Goal: Information Seeking & Learning: Learn about a topic

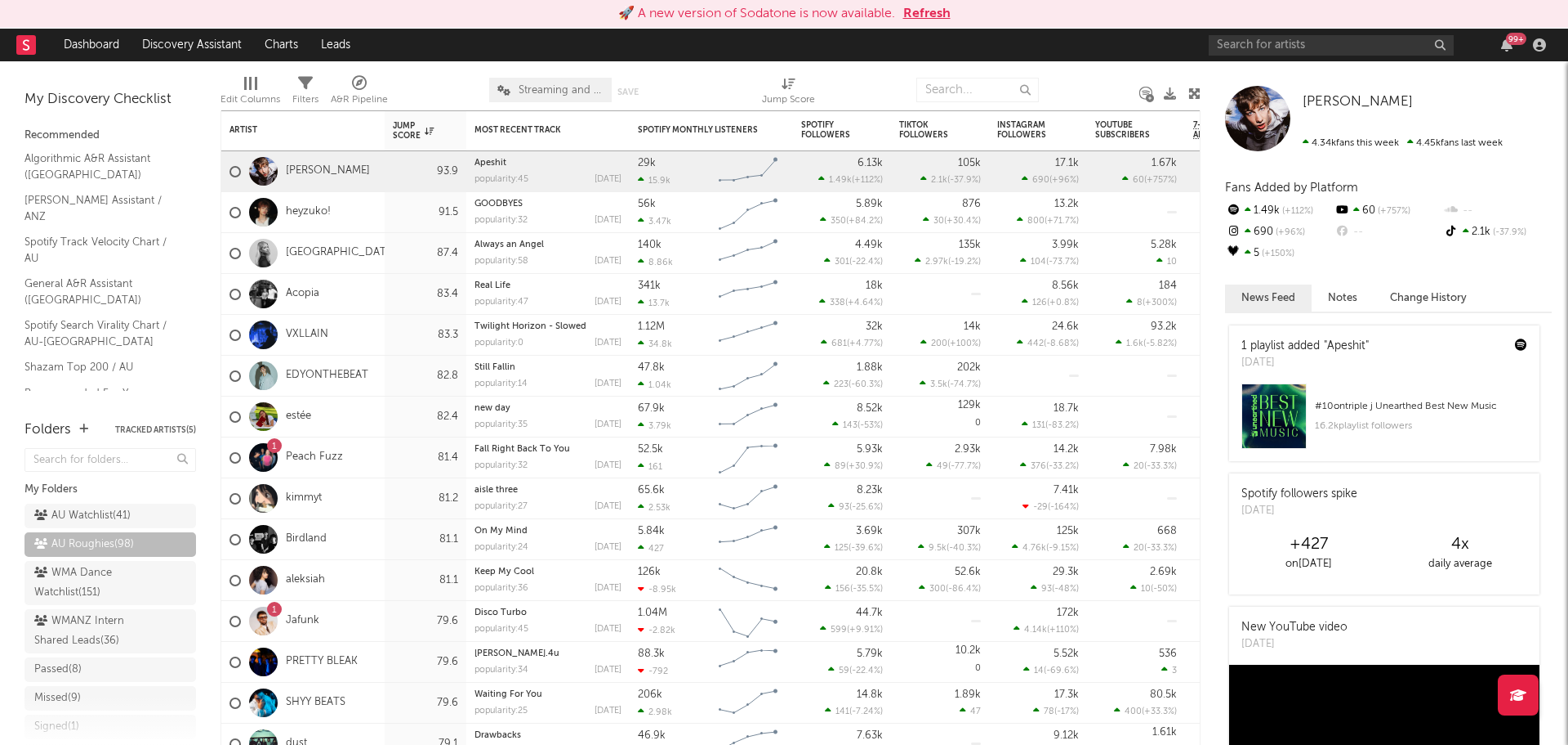
click at [913, 16] on button "Refresh" at bounding box center [927, 15] width 47 height 20
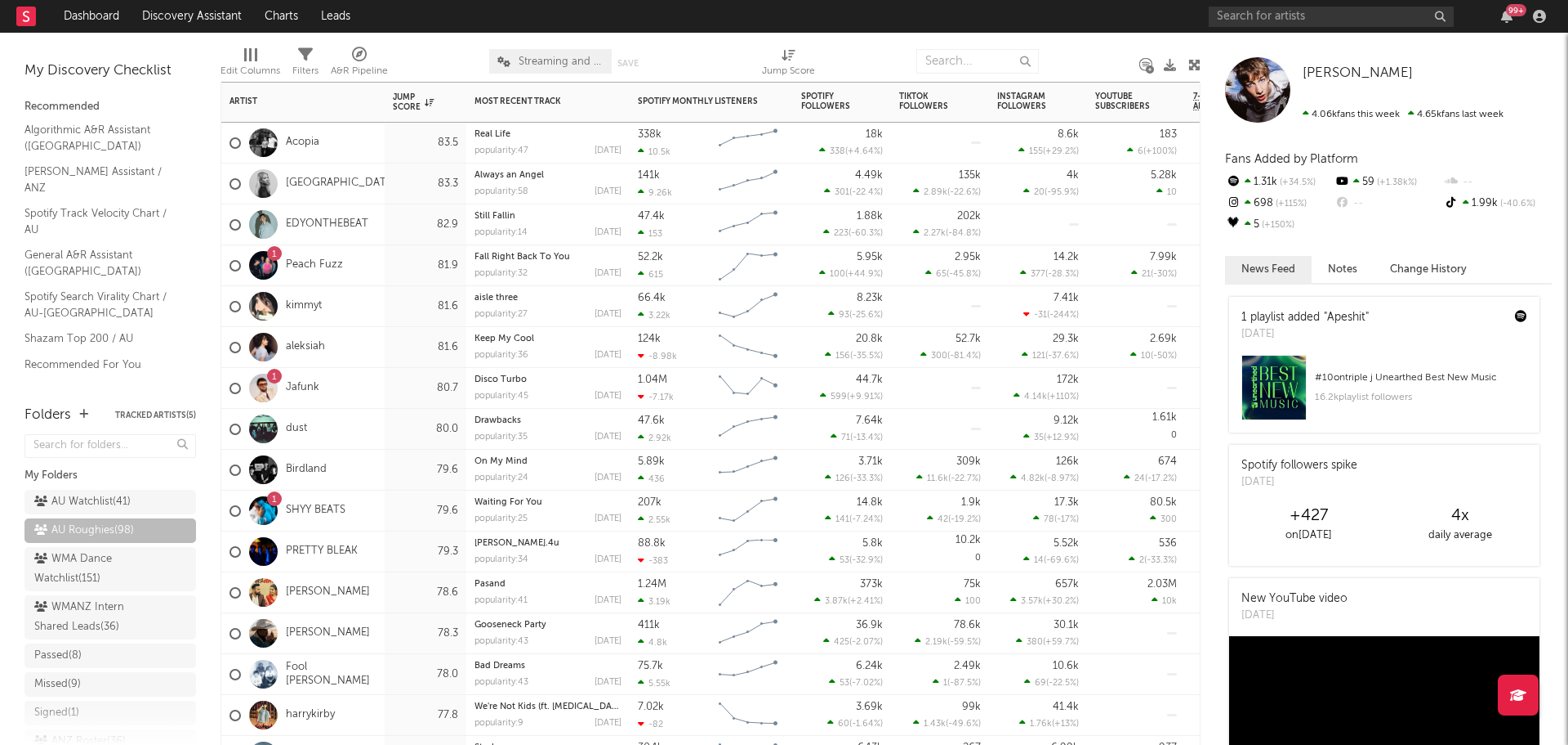
click at [387, 230] on div "82.9" at bounding box center [426, 224] width 82 height 41
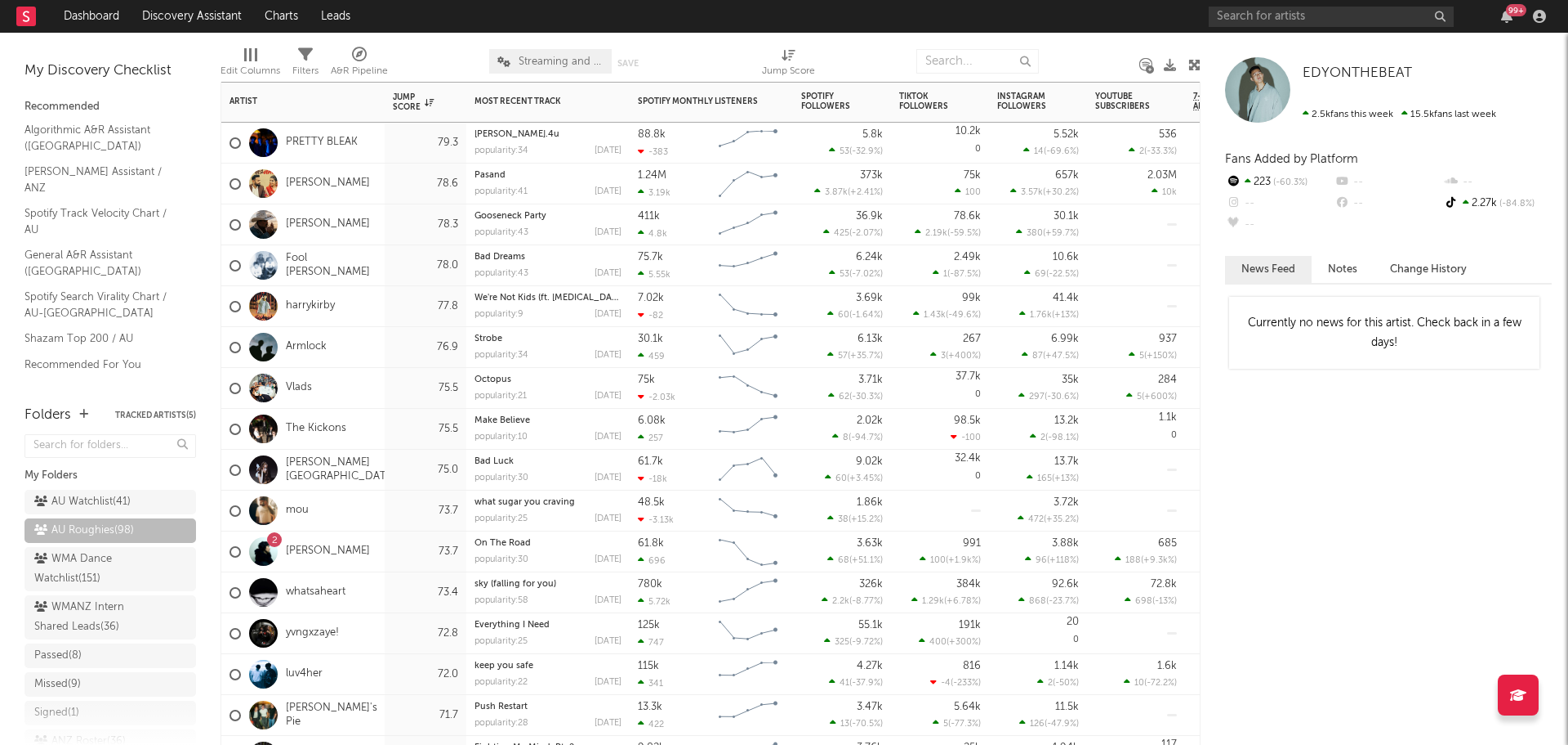
click at [379, 551] on div "2 Dylan Atlantis" at bounding box center [303, 551] width 163 height 41
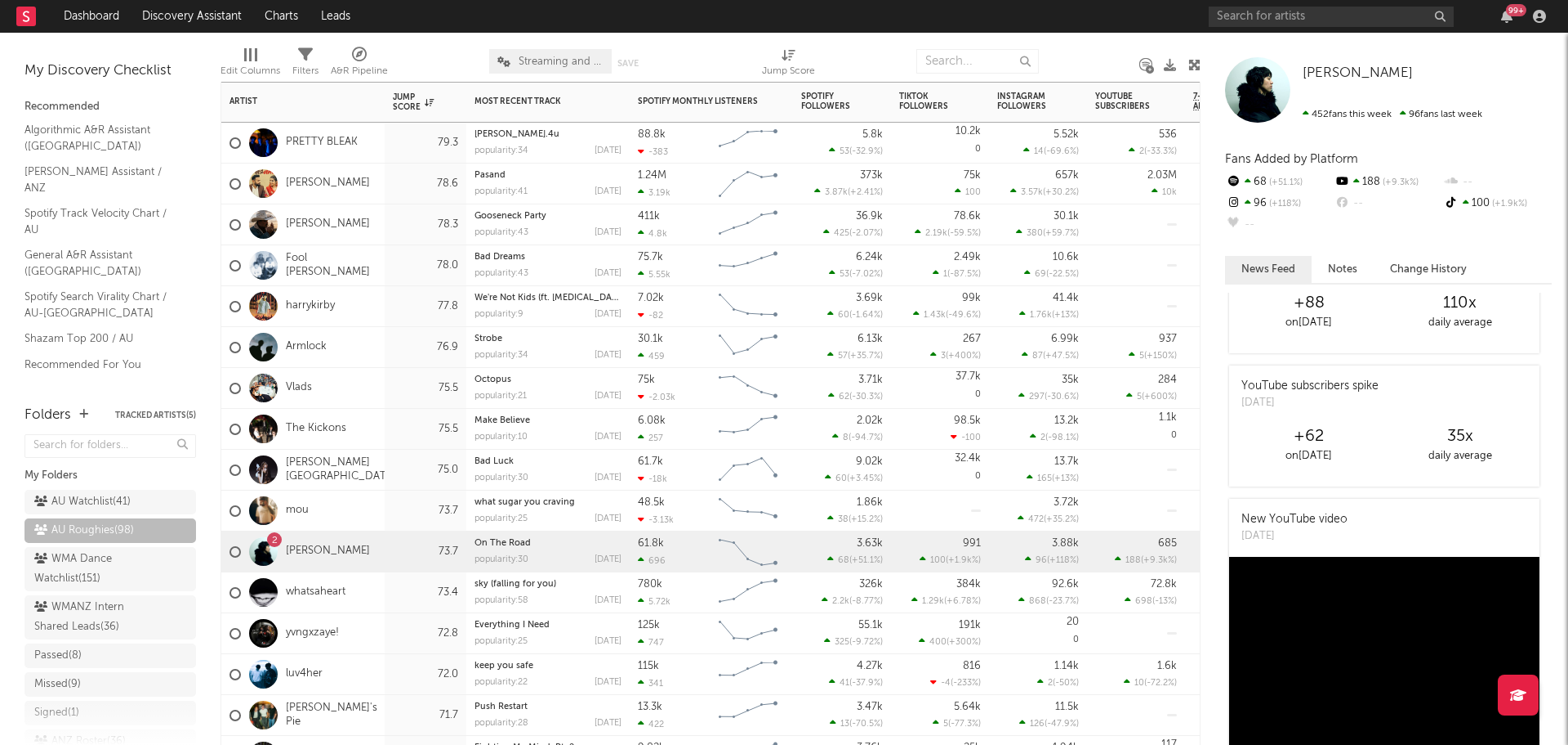
scroll to position [163, 0]
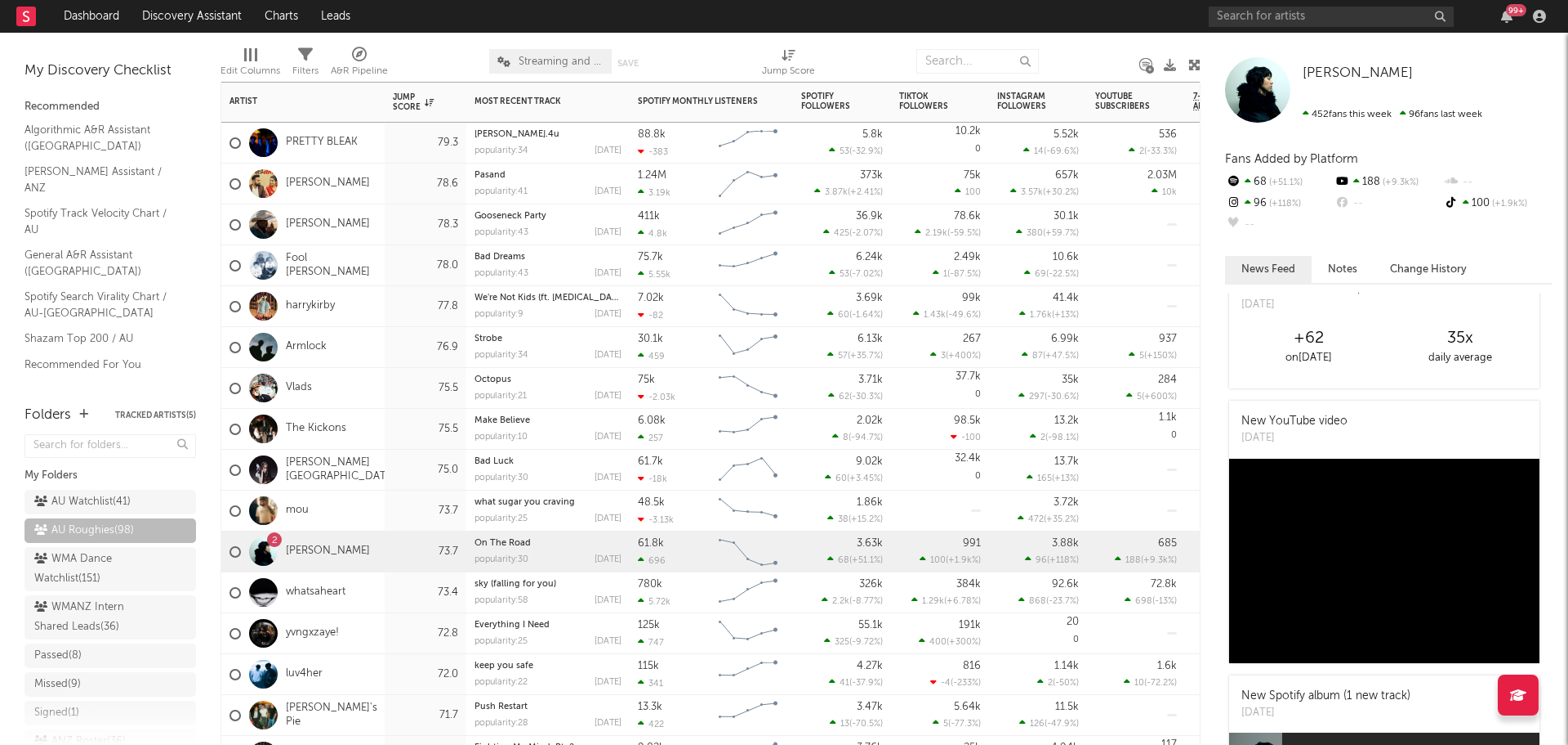
click at [370, 518] on div "mou" at bounding box center [303, 510] width 163 height 41
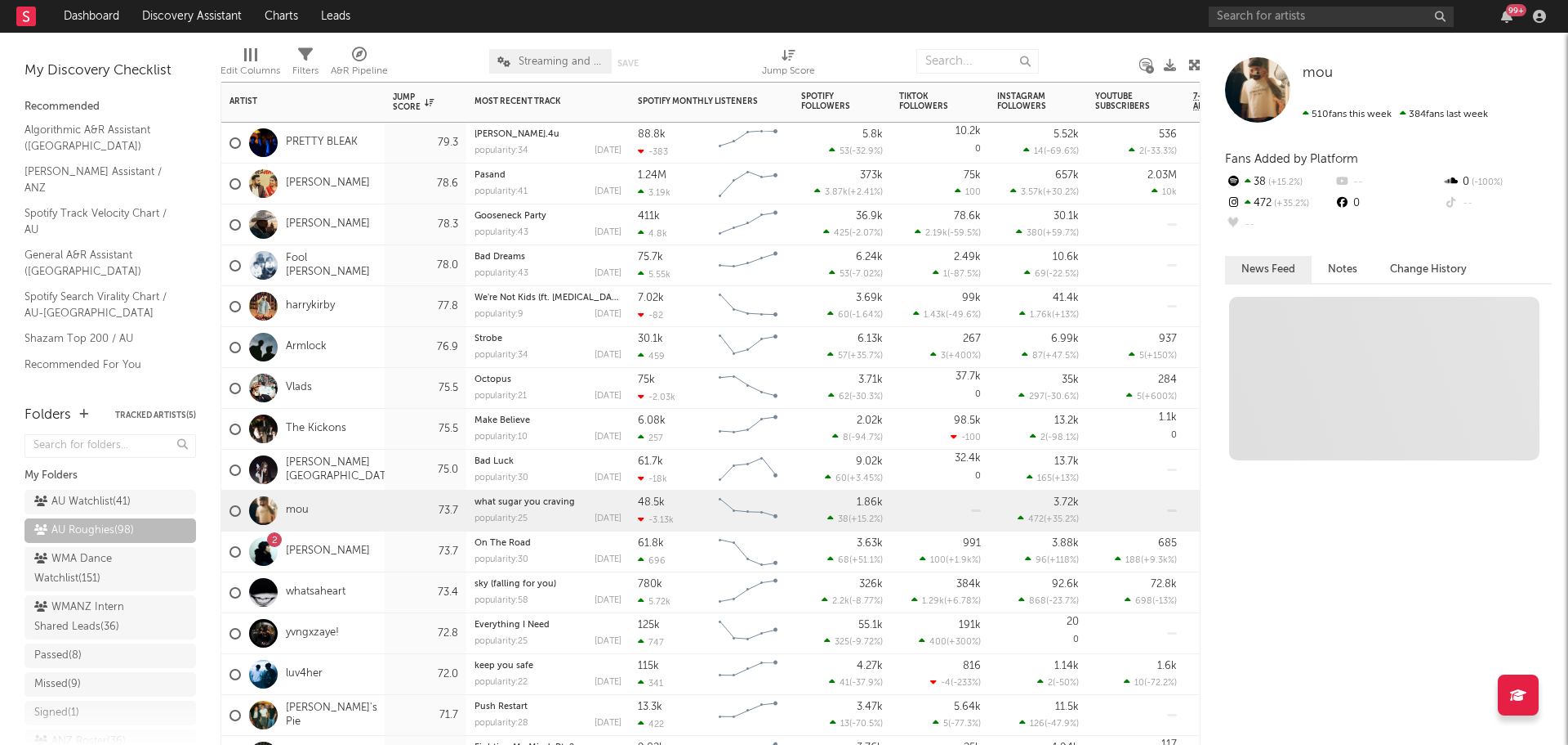
scroll to position [0, 0]
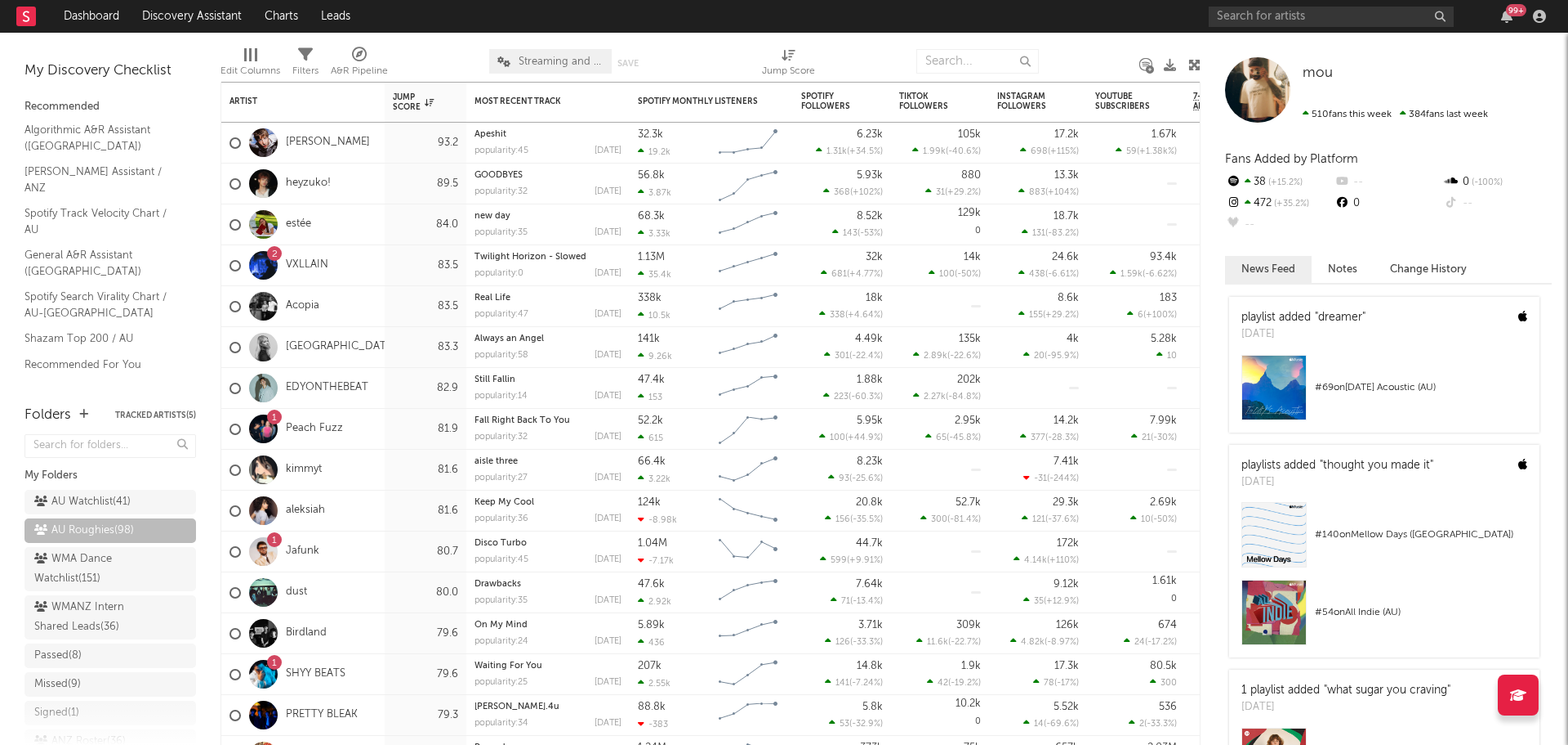
drag, startPoint x: 79, startPoint y: 500, endPoint x: 561, endPoint y: 2, distance: 693.1
click at [79, 500] on div "AU Watchlist ( 41 )" at bounding box center [82, 502] width 96 height 20
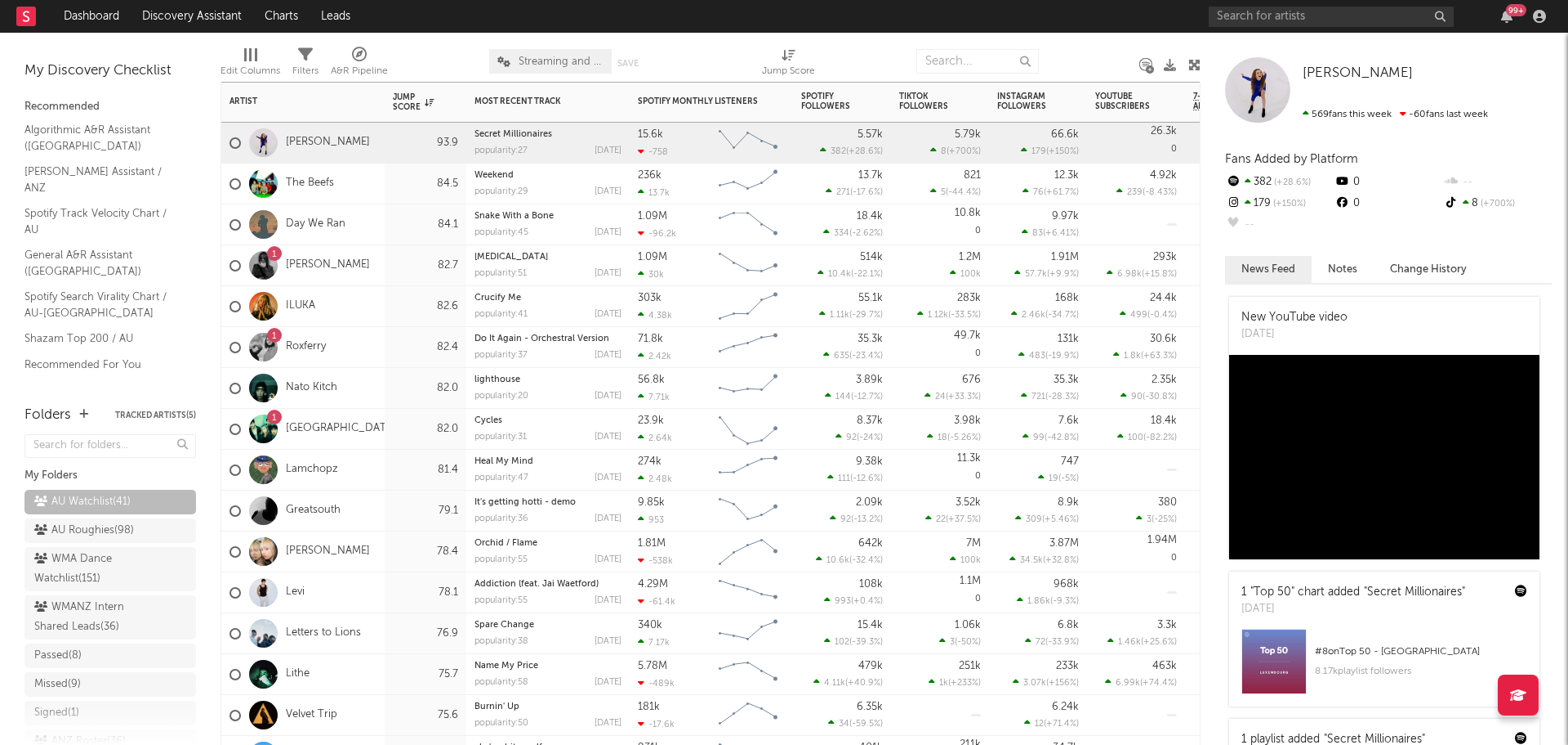
click at [386, 150] on div "93.9" at bounding box center [426, 142] width 82 height 41
click at [372, 190] on div "The Beefs" at bounding box center [303, 183] width 163 height 41
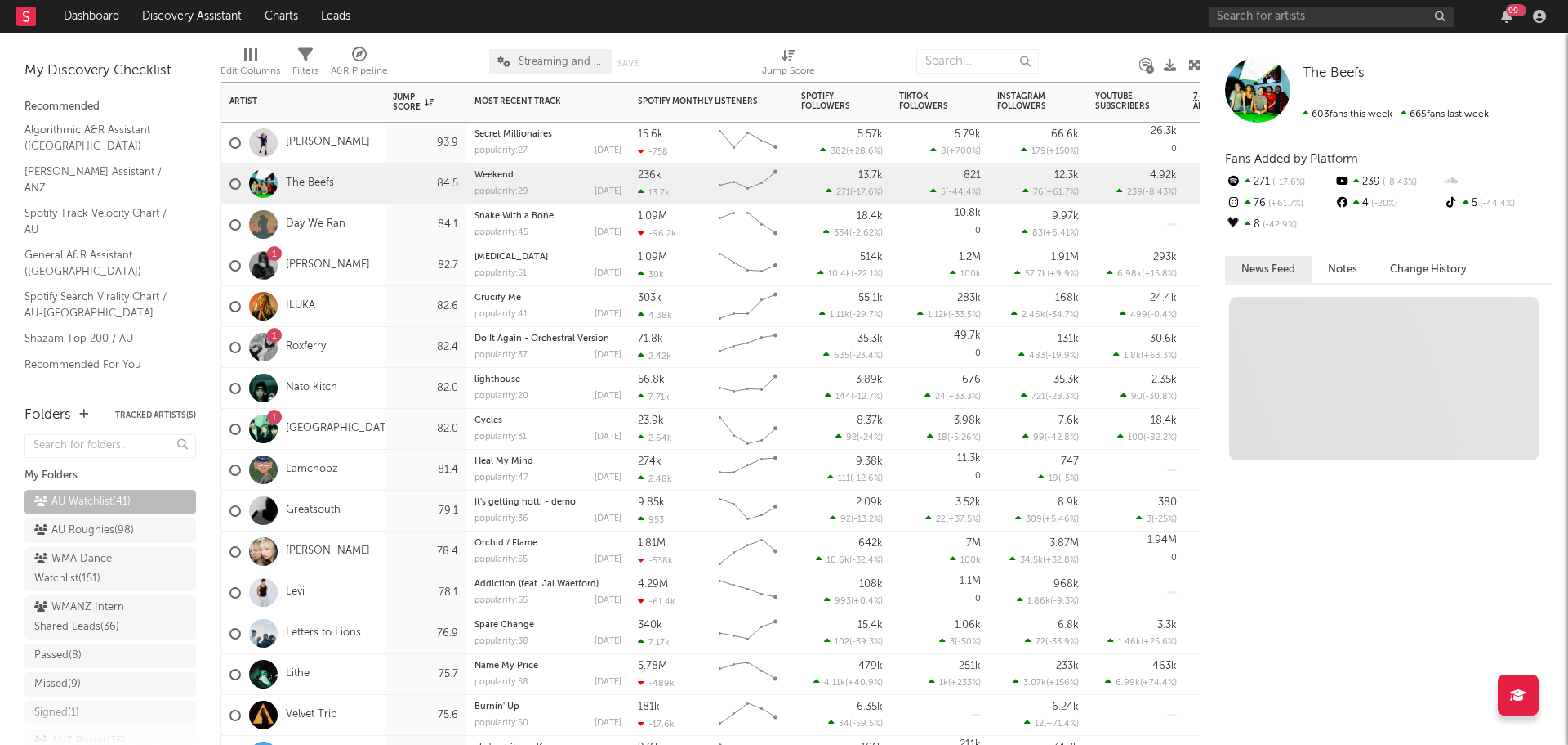
click at [378, 223] on div "Day We Ran" at bounding box center [303, 224] width 163 height 41
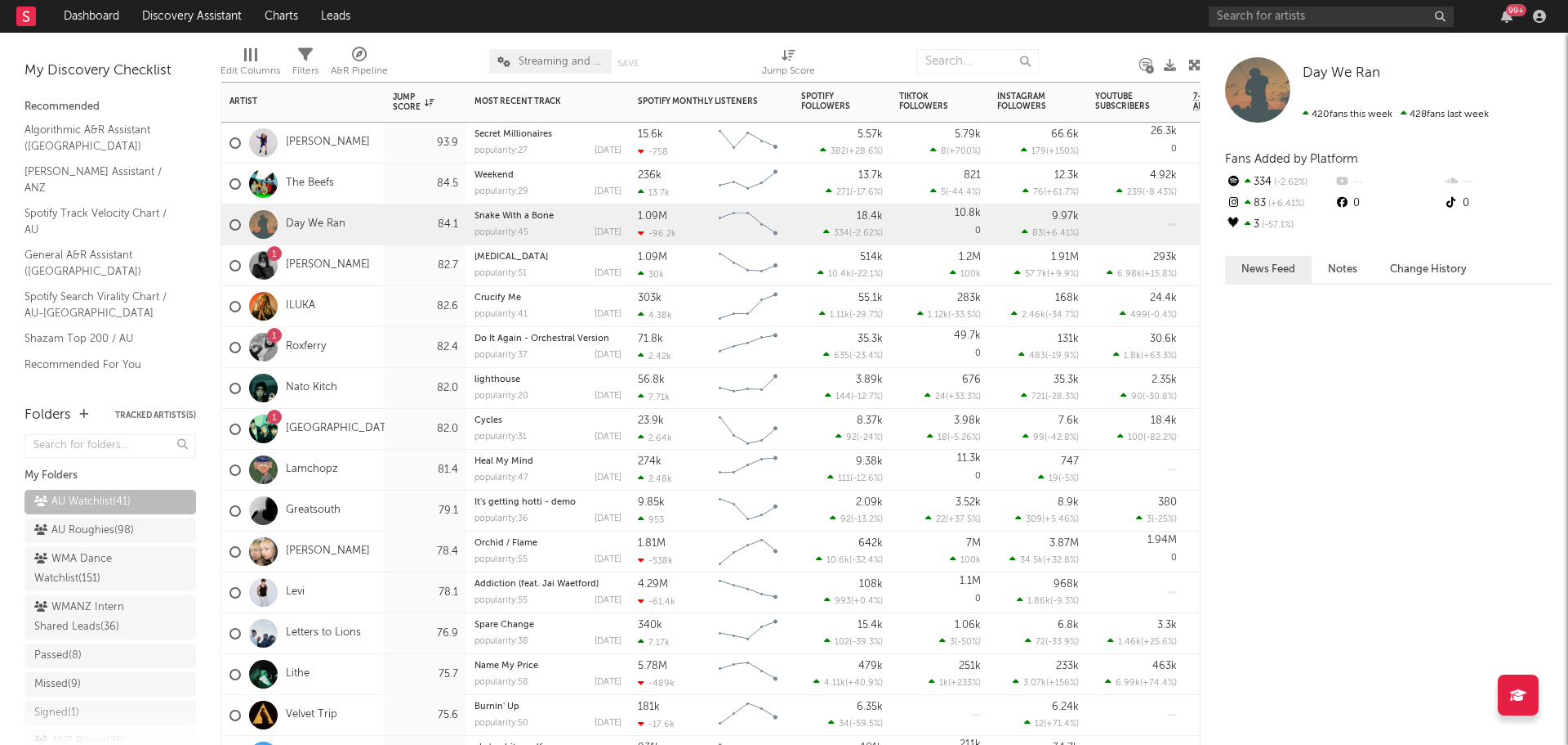
click at [383, 256] on div "1 SOFIA ISELLA" at bounding box center [303, 266] width 163 height 41
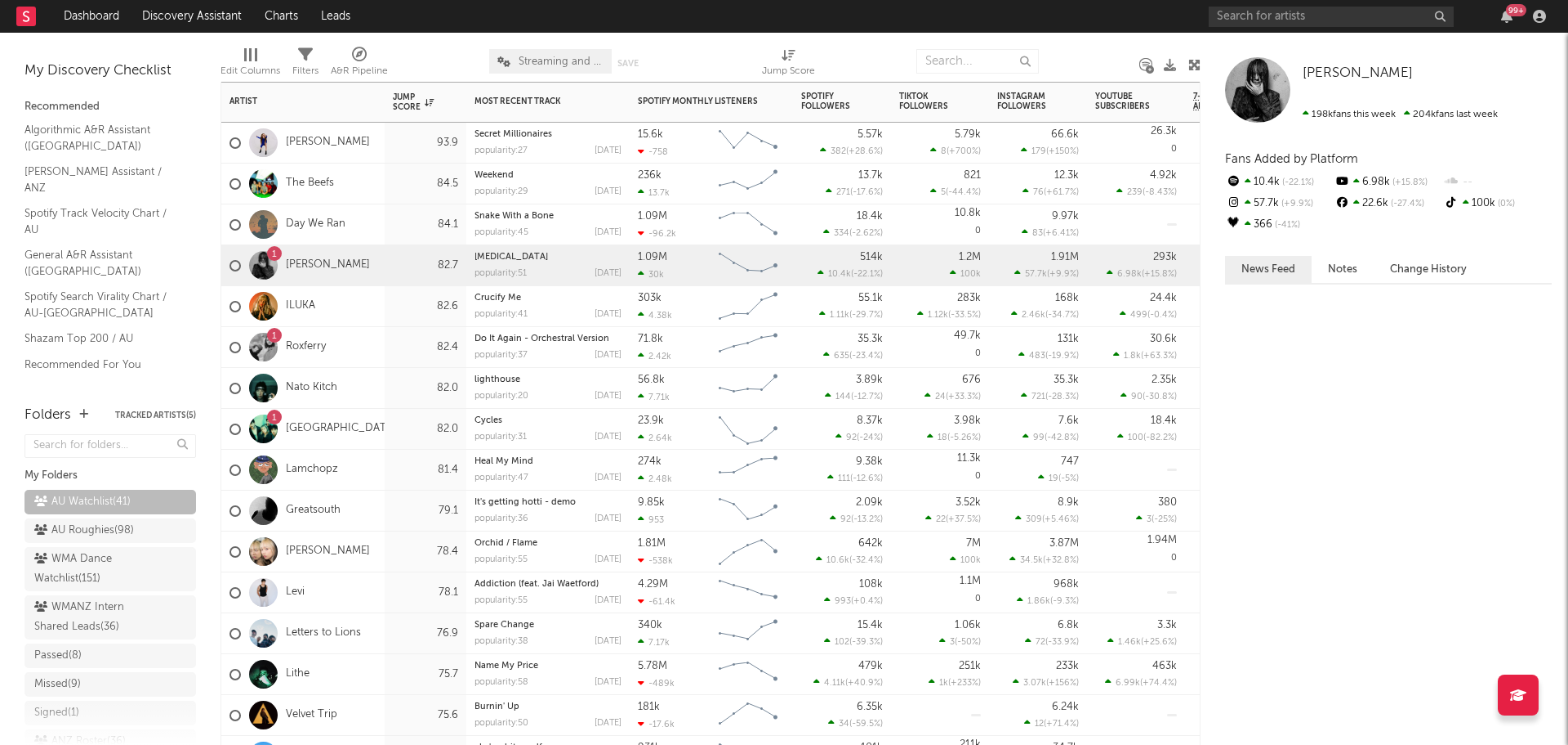
click at [370, 299] on div "ILUKA" at bounding box center [303, 306] width 163 height 41
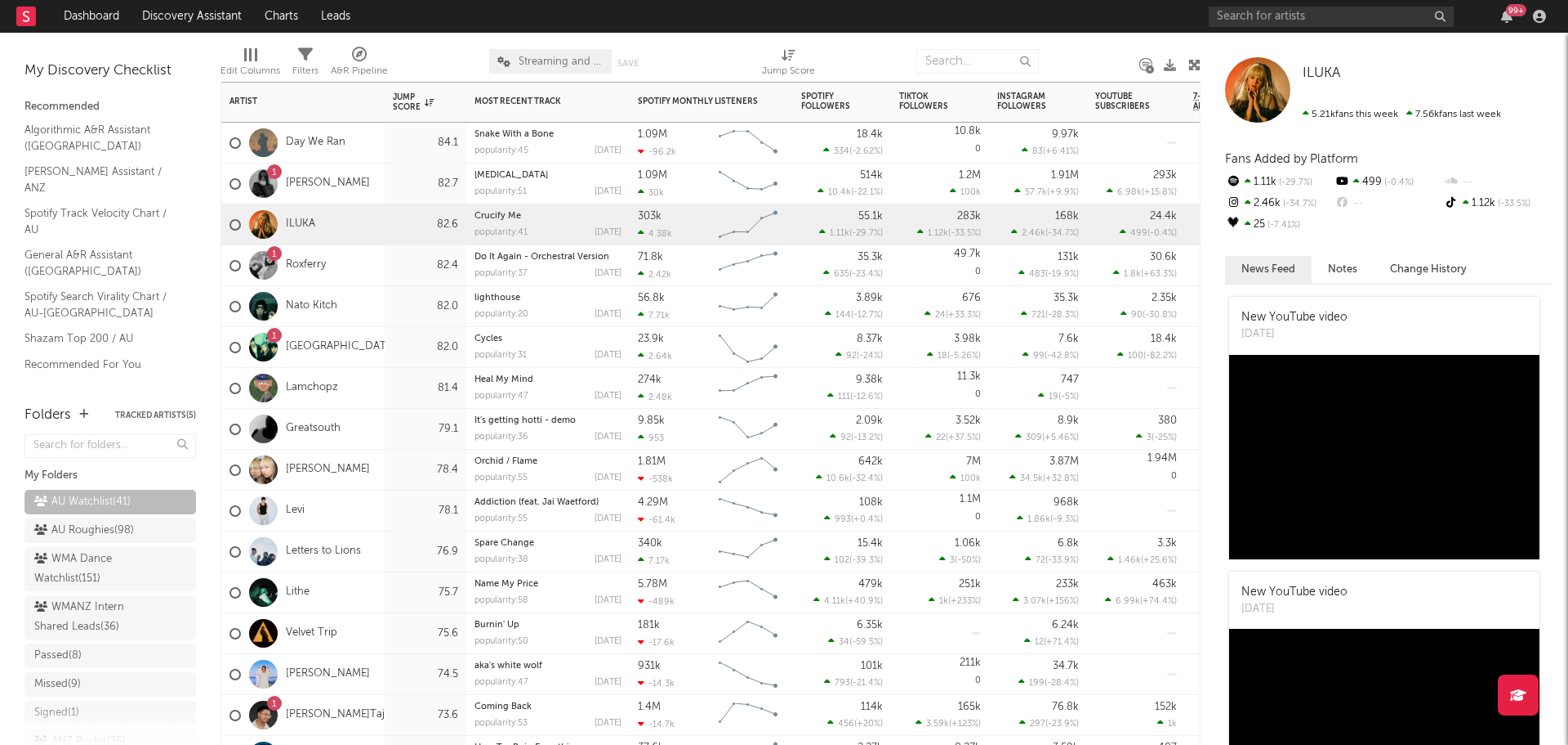
click at [370, 299] on div "Nato Kitch" at bounding box center [303, 306] width 163 height 41
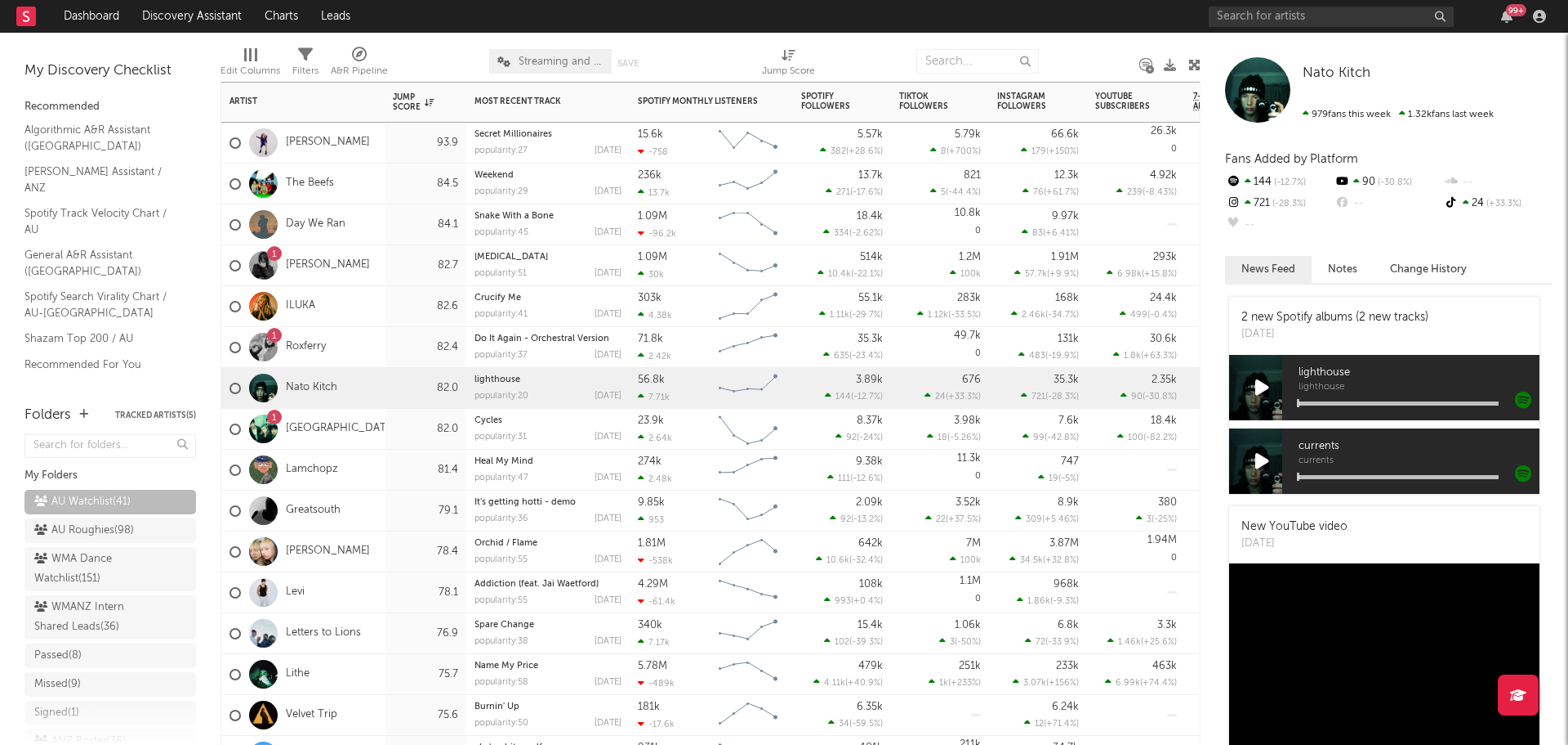
click at [377, 432] on div "1 Coast Arcade" at bounding box center [303, 429] width 163 height 41
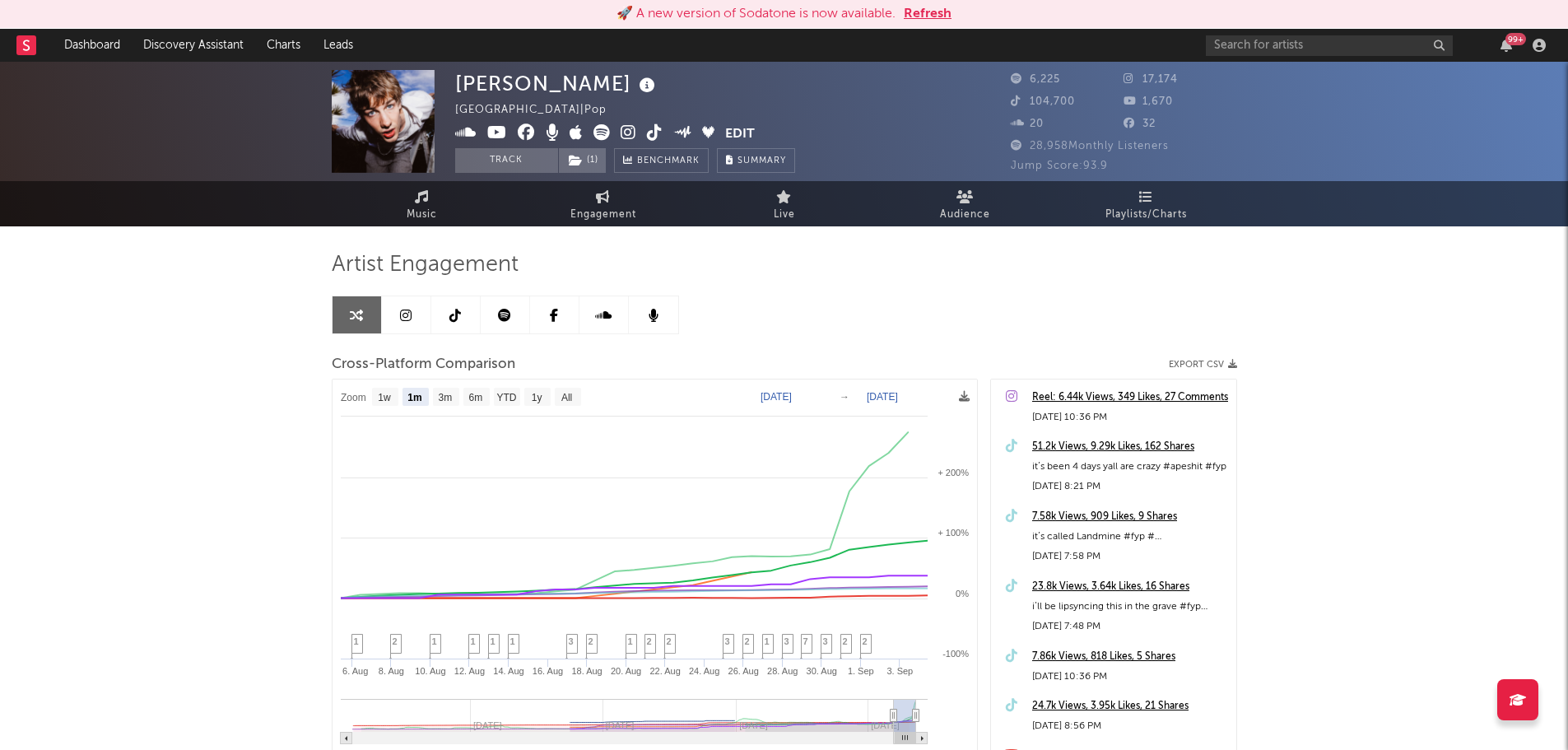
select select "1m"
